Goal: Transaction & Acquisition: Purchase product/service

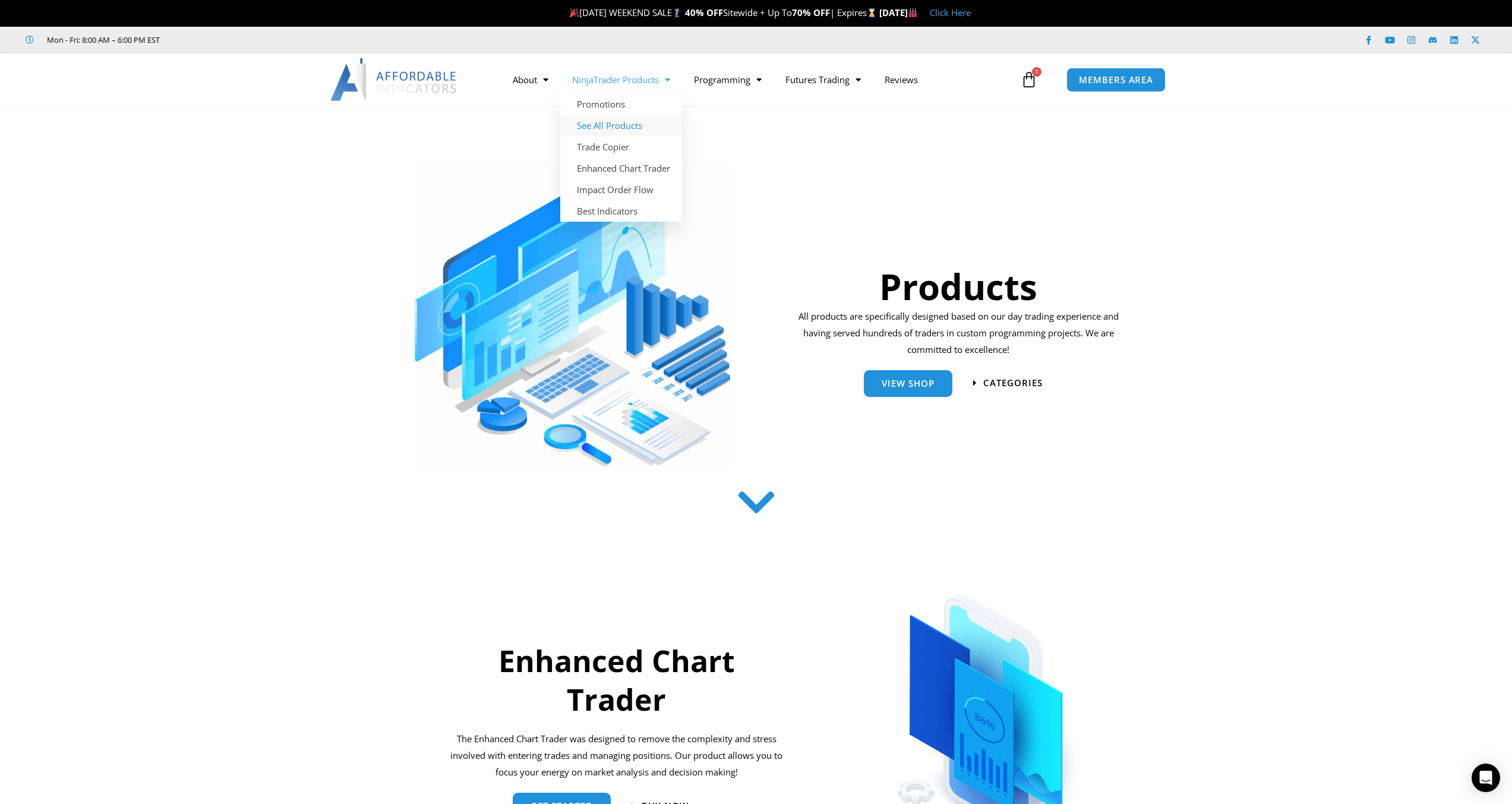
click at [621, 129] on link "See All Products" at bounding box center [621, 125] width 122 height 22
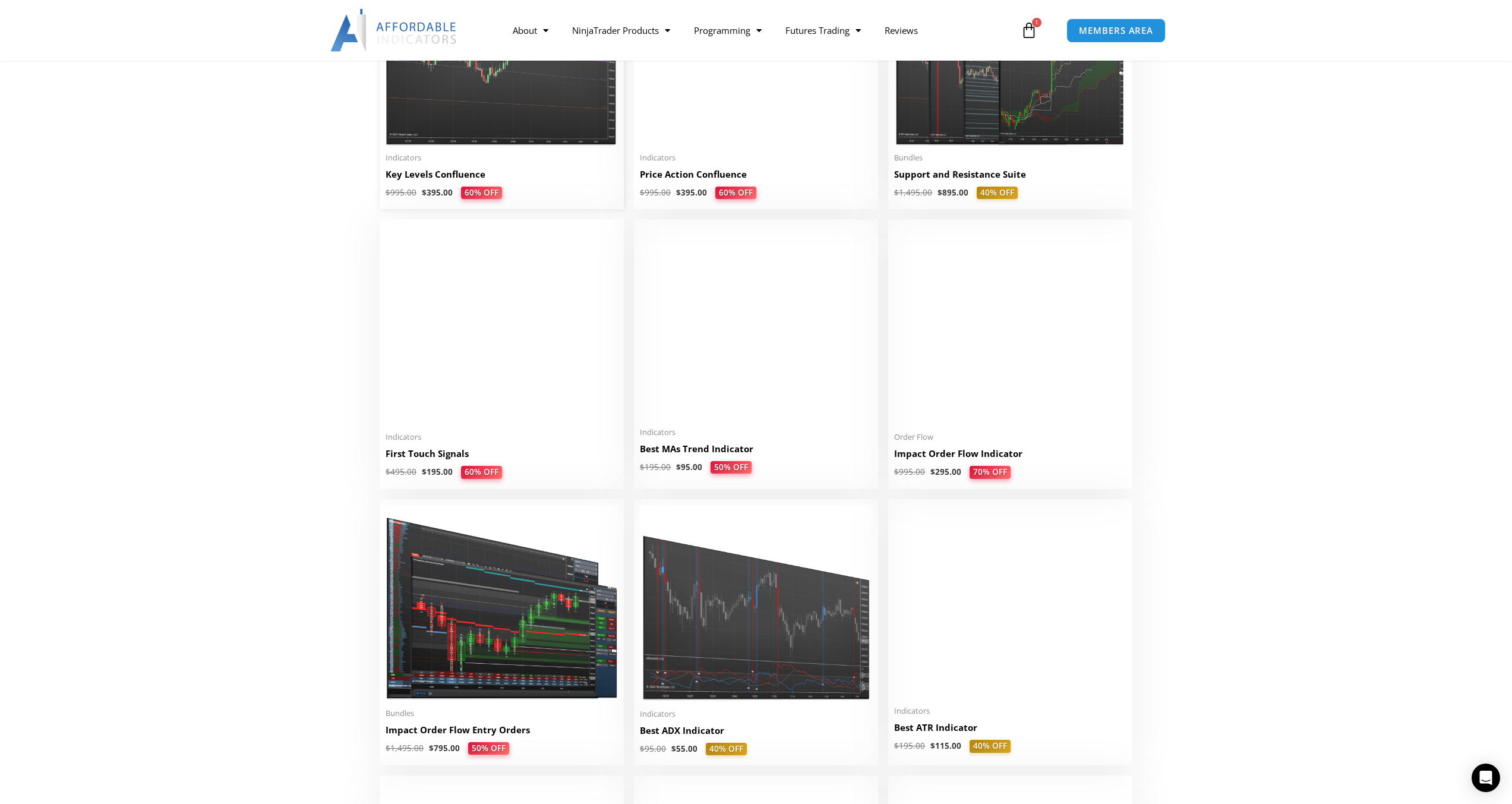
scroll to position [1783, 0]
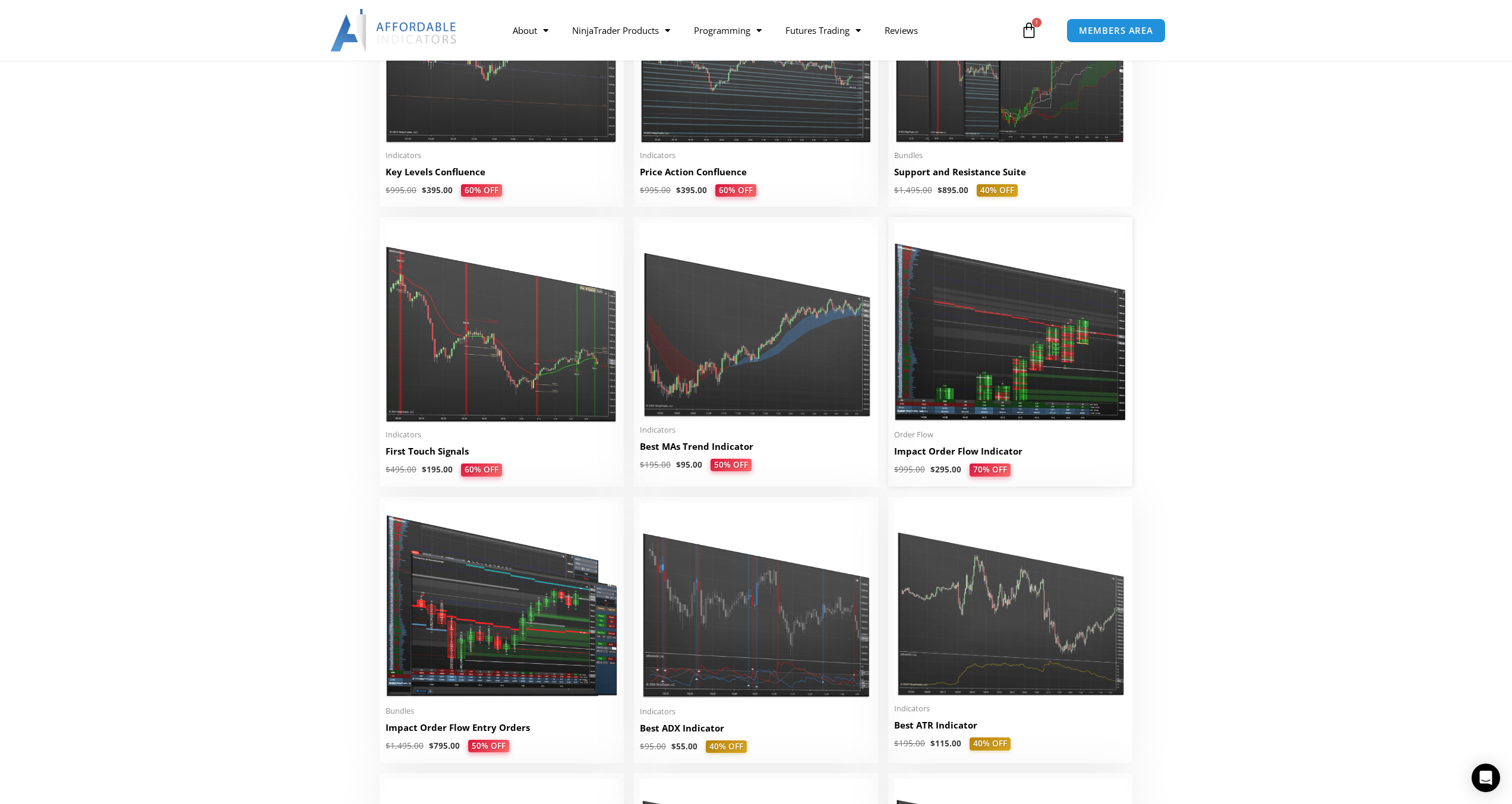
click at [1013, 331] on img at bounding box center [1010, 322] width 232 height 200
